Goal: Task Accomplishment & Management: Complete application form

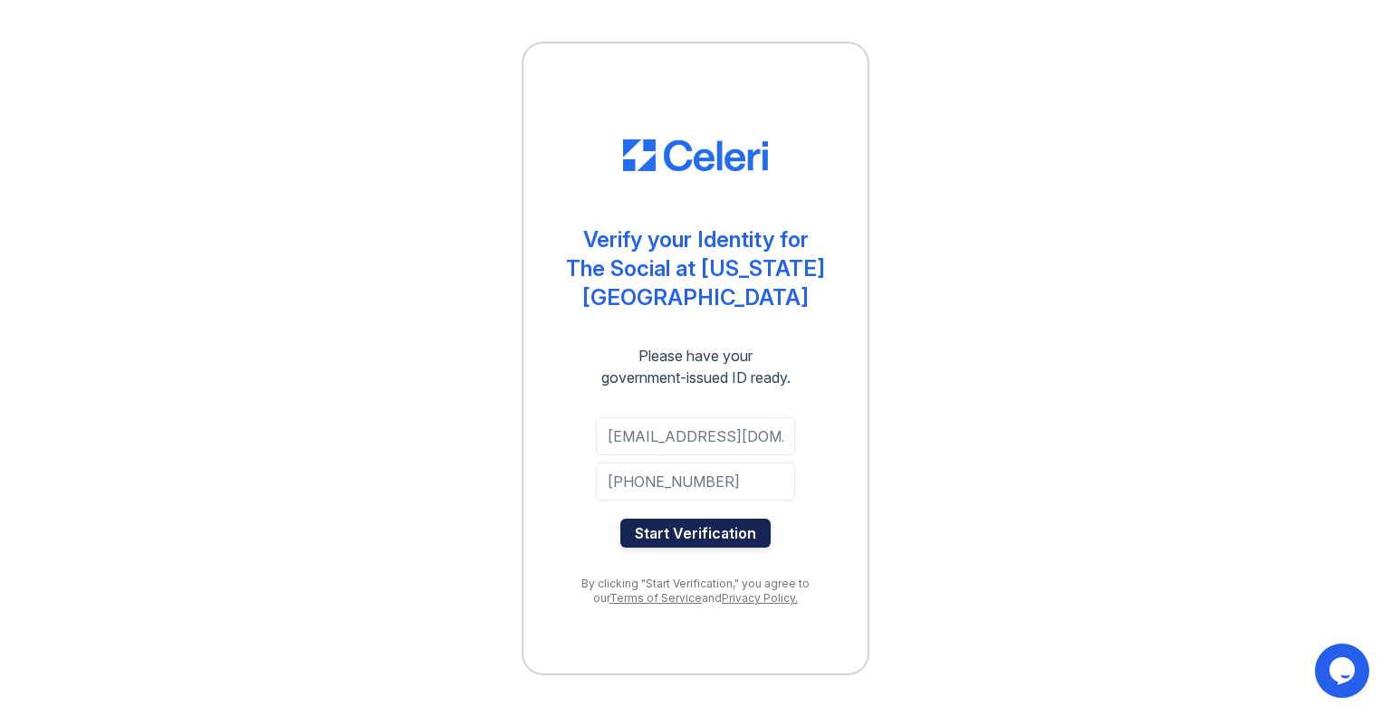
click at [704, 519] on button "Start Verification" at bounding box center [695, 533] width 150 height 29
